Goal: Task Accomplishment & Management: Use online tool/utility

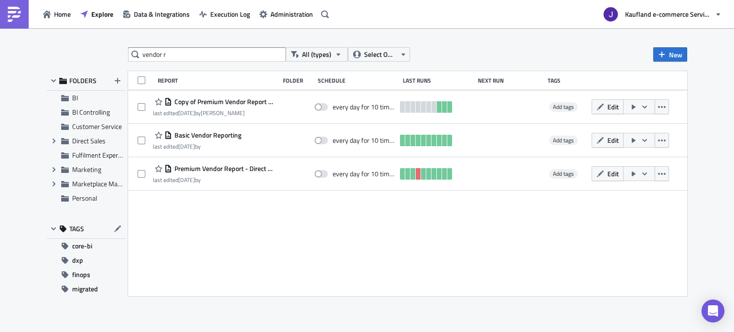
click at [224, 63] on div "vendor r All (types) Select Owner New FOLDERS BI BI Controlling Customer Servic…" at bounding box center [367, 180] width 650 height 267
click at [222, 58] on input "vendor r" at bounding box center [207, 54] width 158 height 14
click at [192, 55] on input "vendor r" at bounding box center [207, 54] width 158 height 14
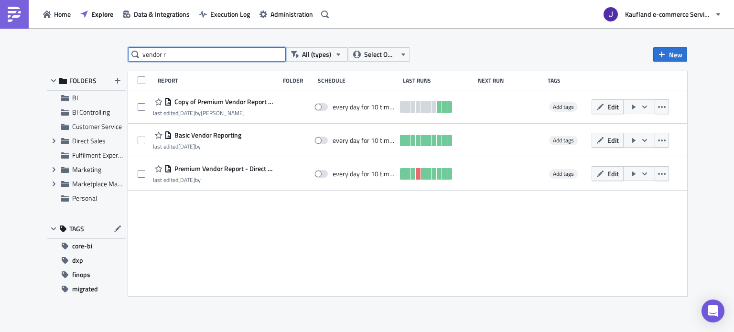
click at [192, 55] on input "vendor r" at bounding box center [207, 54] width 158 height 14
type input "item bucket"
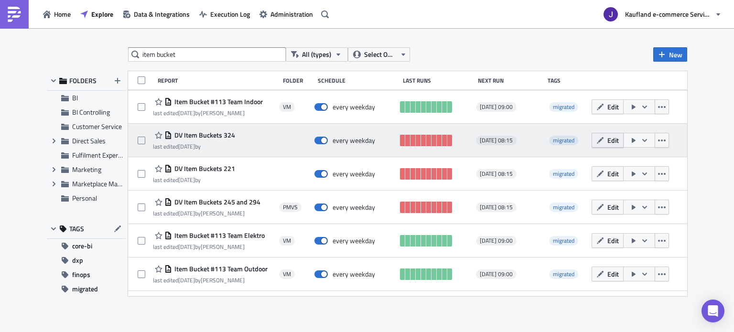
click at [610, 140] on span "Edit" at bounding box center [612, 140] width 11 height 10
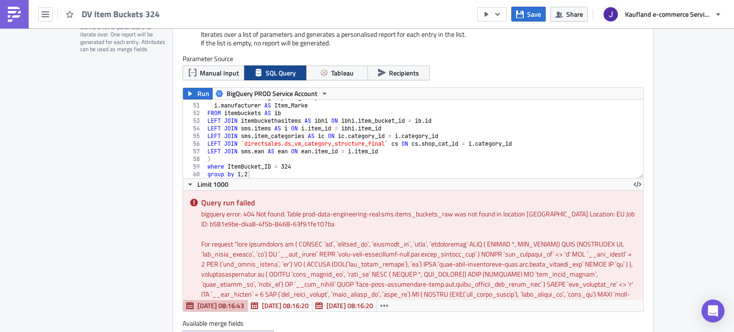
scroll to position [239, 0]
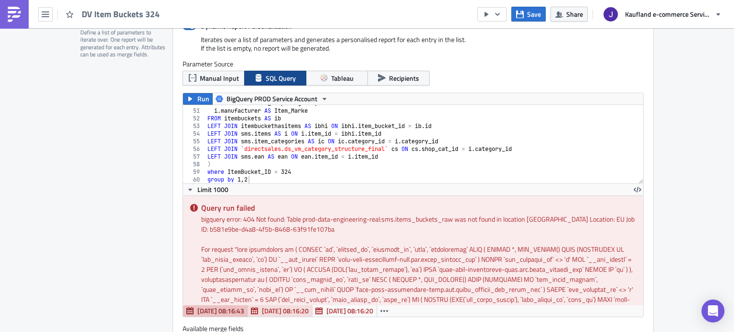
click at [264, 314] on span "[DATE] 08:16:20" at bounding box center [285, 311] width 47 height 10
click at [198, 311] on span "[DATE] 08:16:43" at bounding box center [220, 311] width 47 height 10
click at [249, 169] on div "ic . title AS Item_Shopkategorie , i . manufacturer AS Item_Marke FROM itembuck…" at bounding box center [420, 146] width 431 height 94
type textarea "where ItemBucket_ID = 324 group by 1,2"
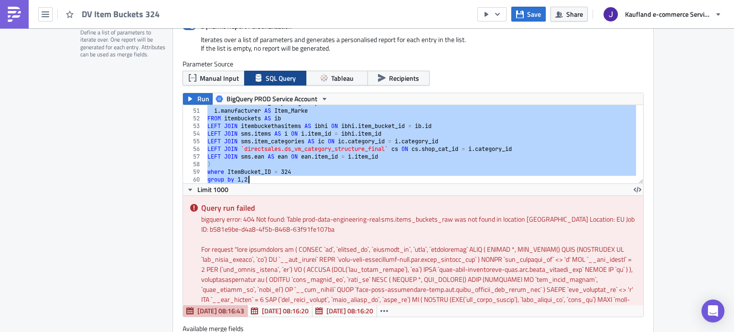
click at [83, 184] on div "Report Personalization Define a list of parameters to iterate over. One report …" at bounding box center [126, 190] width 92 height 356
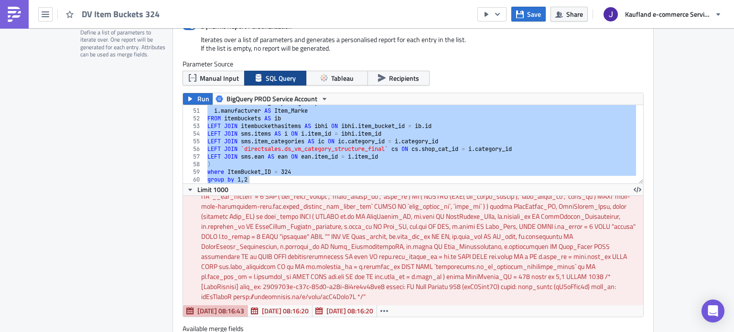
scroll to position [106, 0]
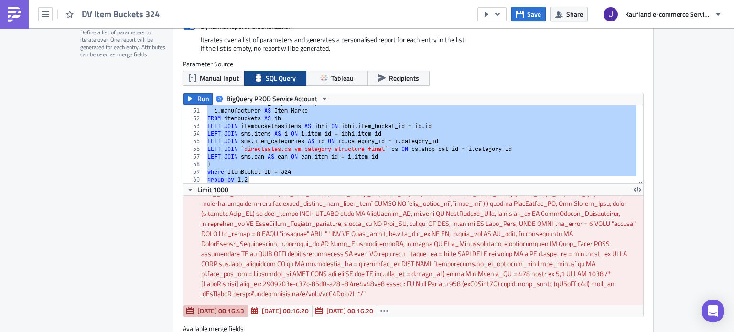
click at [124, 246] on div "Report Personalization Define a list of parameters to iterate over. One report …" at bounding box center [126, 190] width 92 height 356
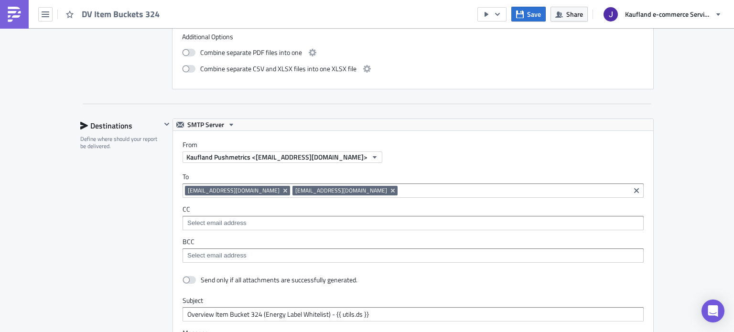
scroll to position [973, 0]
